Goal: Task Accomplishment & Management: Manage account settings

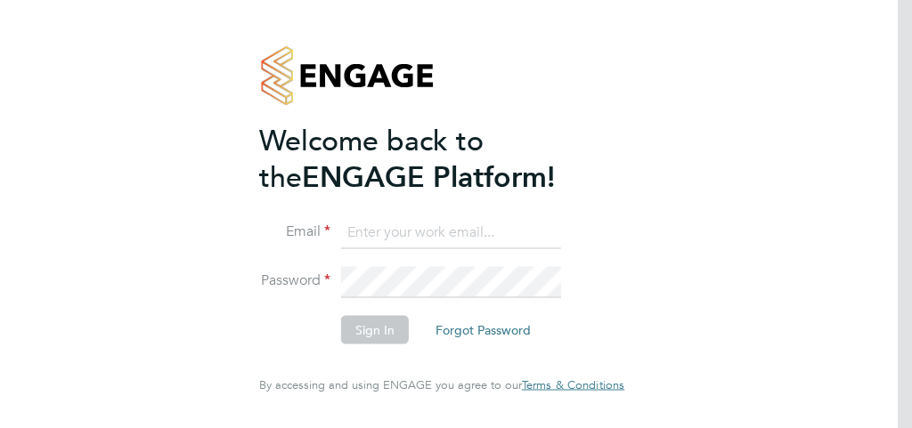
type input "claudette.glave@wates.co.uk"
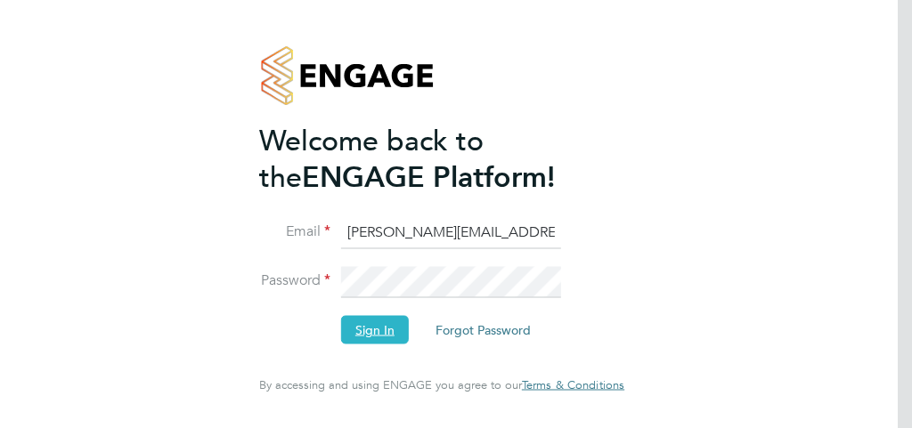
click at [364, 331] on button "Sign In" at bounding box center [375, 330] width 68 height 29
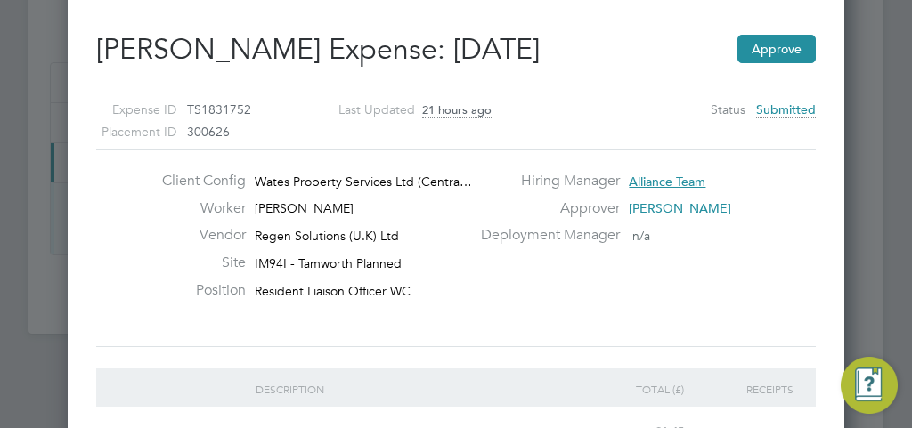
scroll to position [20, 0]
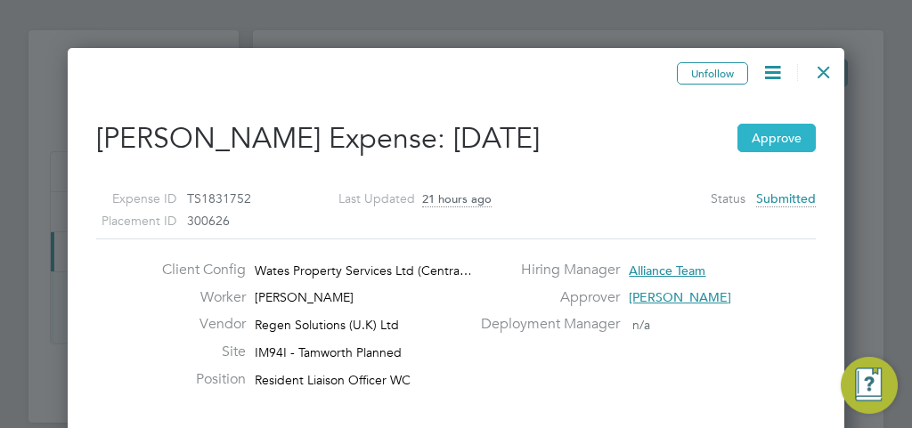
click at [771, 137] on button "Approve" at bounding box center [777, 138] width 78 height 29
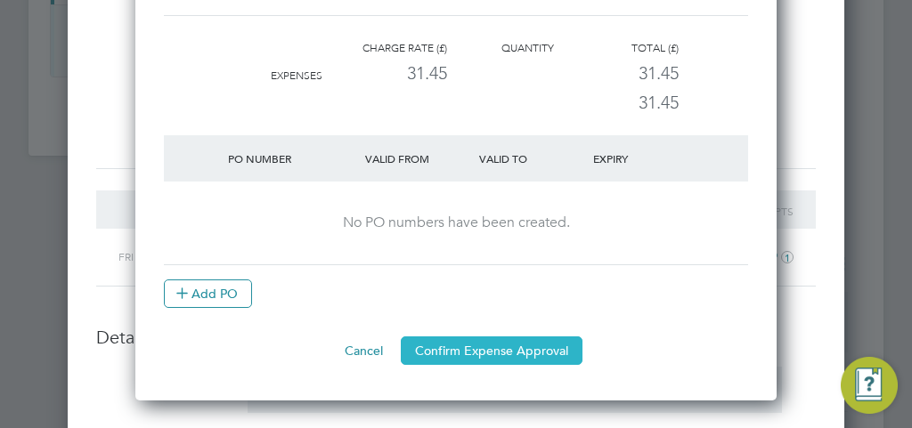
click at [475, 347] on button "Confirm Expense Approval" at bounding box center [492, 351] width 182 height 29
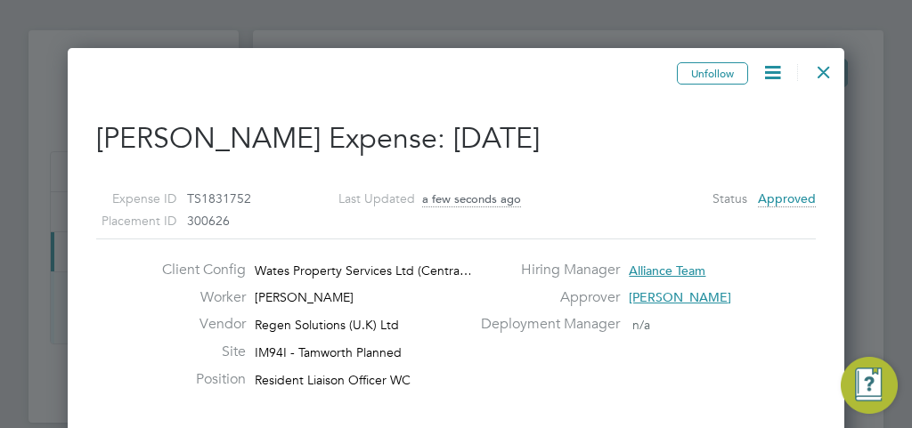
click at [824, 70] on div at bounding box center [824, 68] width 32 height 32
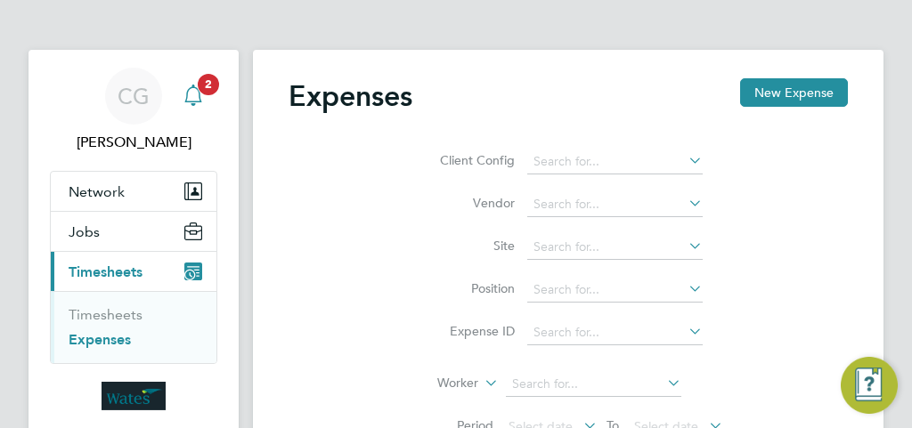
click at [198, 91] on app-badge "2" at bounding box center [208, 83] width 21 height 17
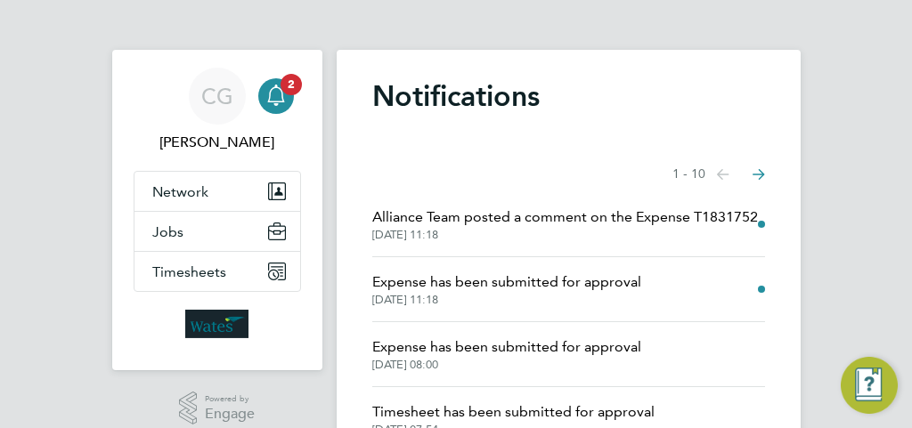
click at [504, 285] on span "Expense has been submitted for approval" at bounding box center [506, 282] width 269 height 21
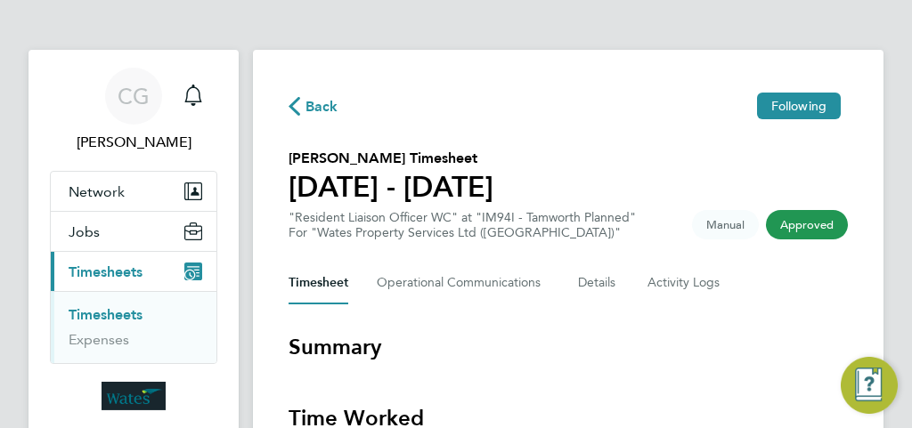
click at [311, 113] on span "Back" at bounding box center [322, 106] width 33 height 21
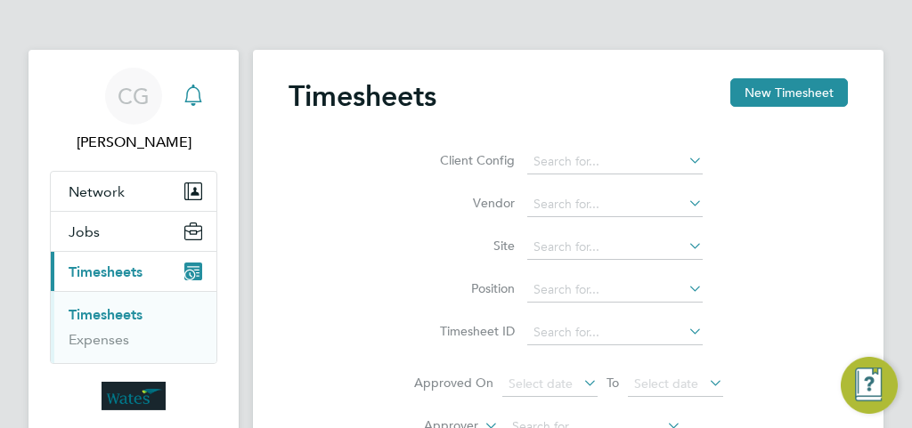
click at [196, 101] on icon "Main navigation" at bounding box center [192, 94] width 17 height 18
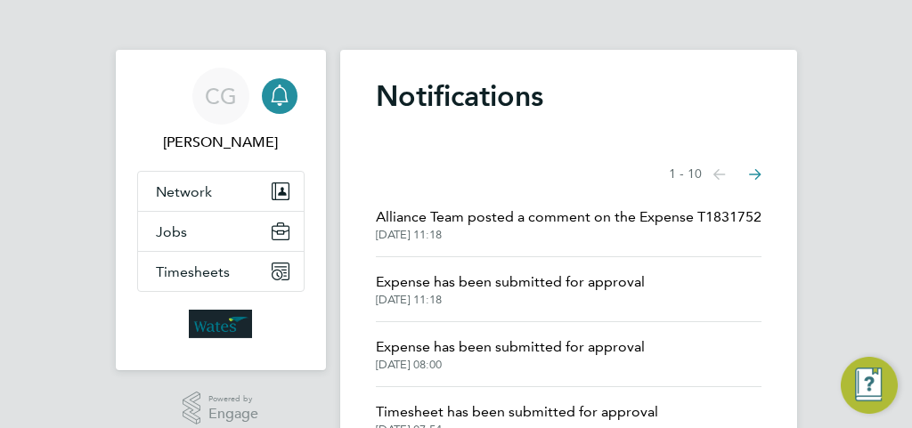
click at [458, 228] on span "01 Oct 2025, 11:18" at bounding box center [569, 235] width 386 height 14
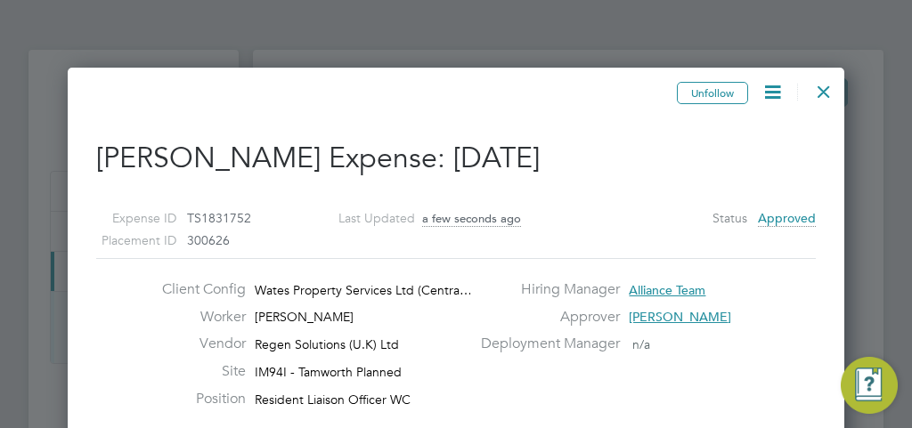
click at [824, 89] on div at bounding box center [824, 87] width 32 height 32
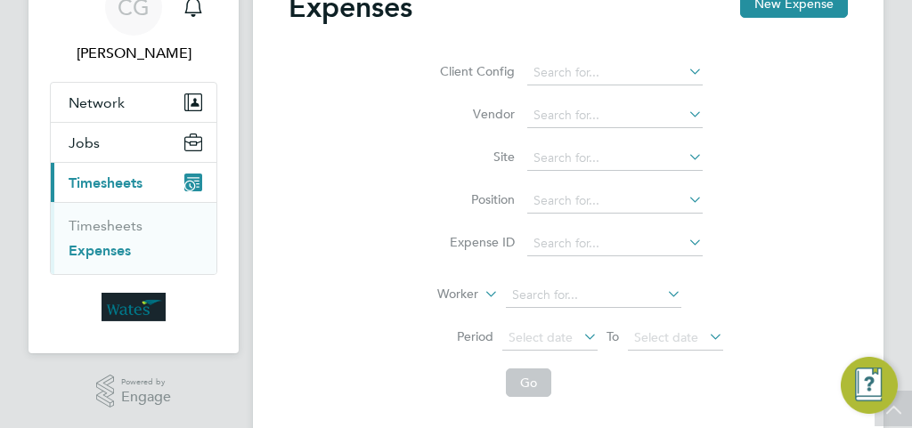
click at [125, 177] on span "Timesheets" at bounding box center [106, 183] width 74 height 17
click at [93, 250] on link "Expenses" at bounding box center [100, 250] width 62 height 17
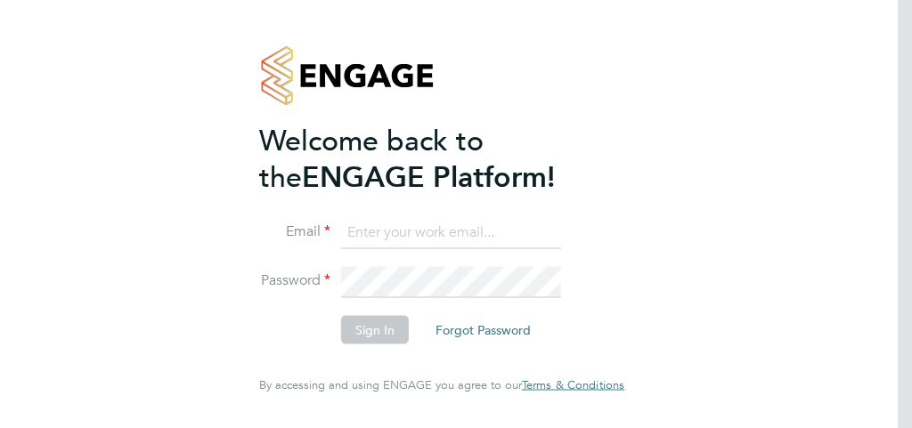
type input "[PERSON_NAME][EMAIL_ADDRESS][PERSON_NAME][PERSON_NAME][DOMAIN_NAME]"
click at [372, 330] on button "Sign In" at bounding box center [375, 330] width 68 height 29
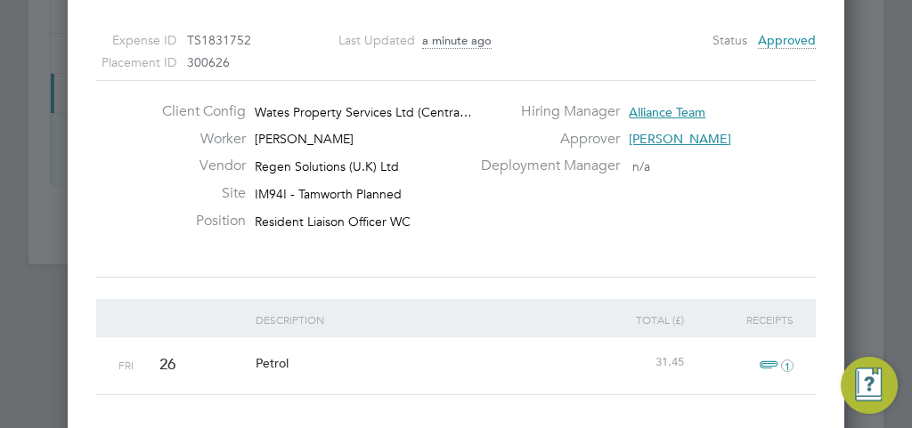
scroll to position [267, 0]
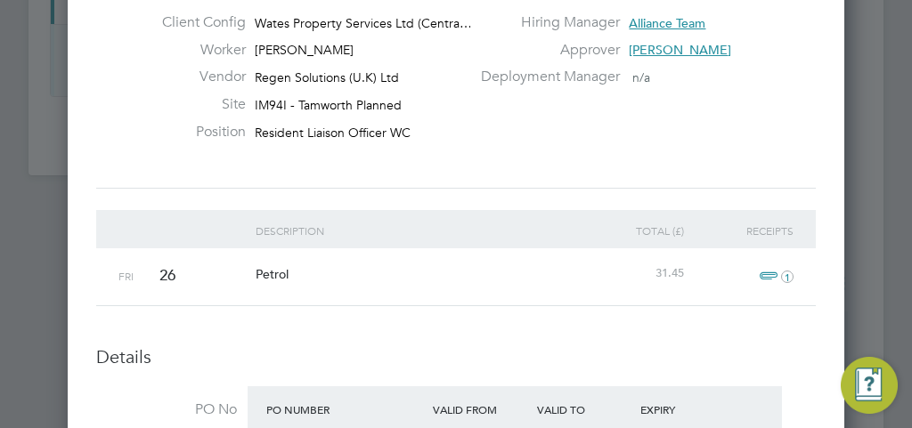
click at [849, 94] on div at bounding box center [456, 214] width 912 height 428
click at [581, 300] on div "Fri 26 Petrol 31.45 1" at bounding box center [456, 277] width 720 height 57
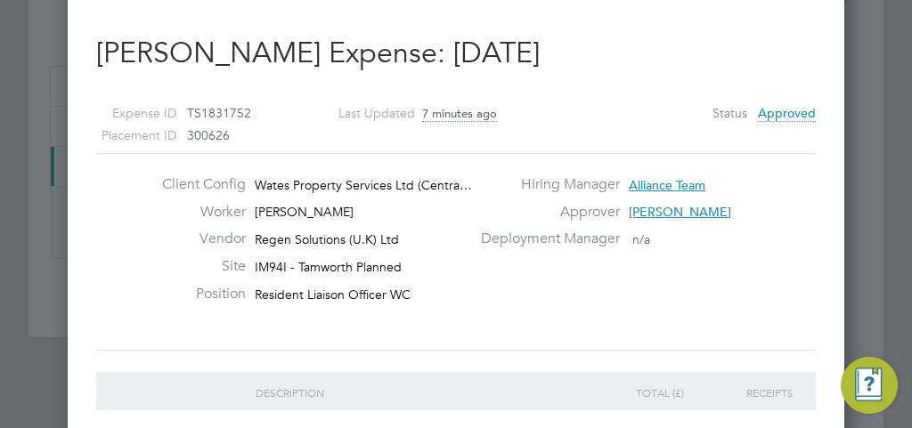
scroll to position [0, 0]
